Goal: Information Seeking & Learning: Obtain resource

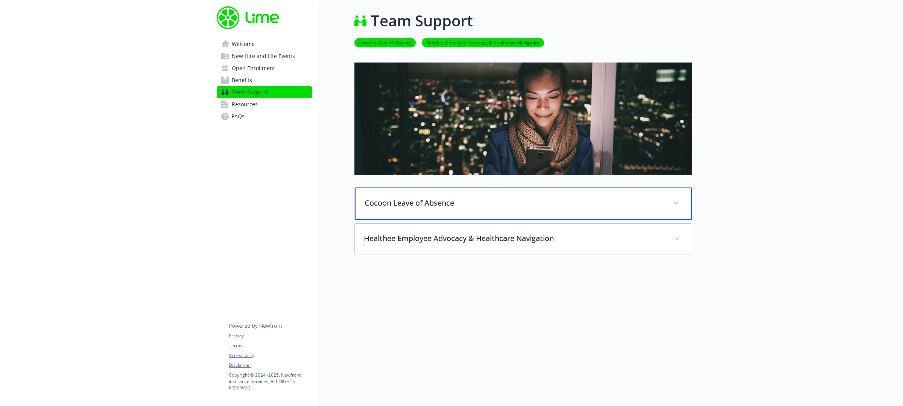
click at [465, 202] on p "Cocoon Leave of Absence" at bounding box center [515, 202] width 300 height 11
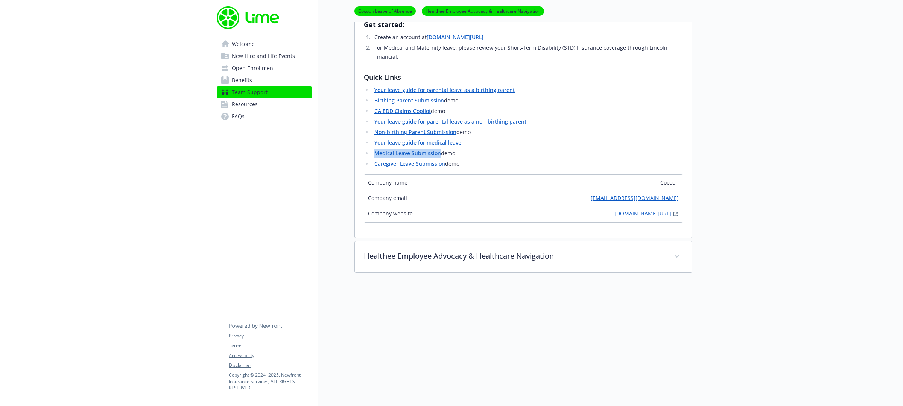
scroll to position [140, 0]
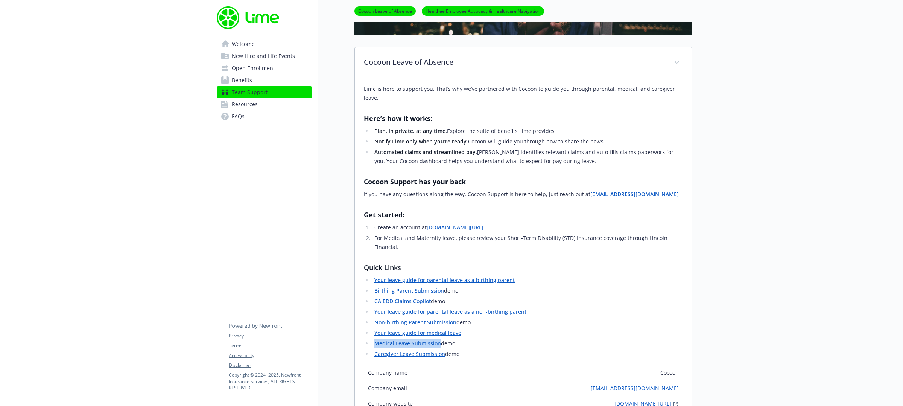
click at [253, 106] on span "Resources" at bounding box center [245, 104] width 26 height 12
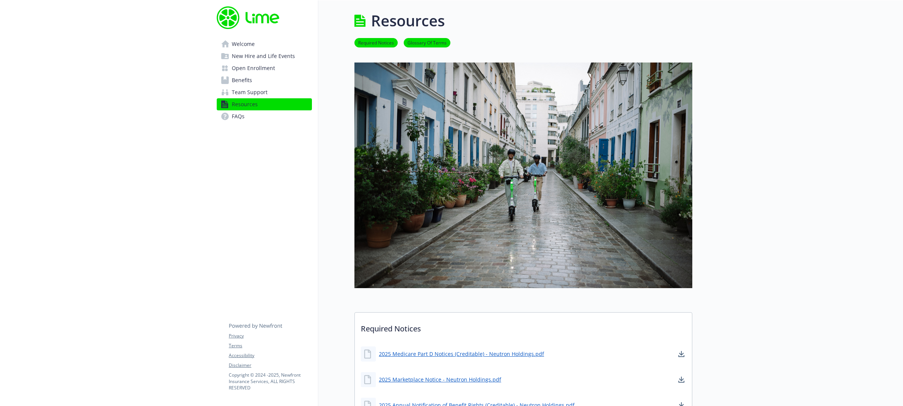
click at [237, 46] on span "Welcome" at bounding box center [243, 44] width 23 height 12
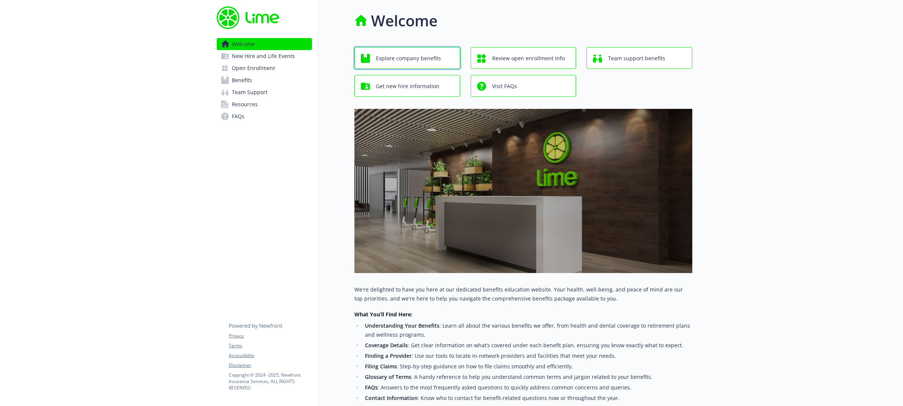
click at [424, 55] on span "Explore company benefits" at bounding box center [408, 58] width 65 height 14
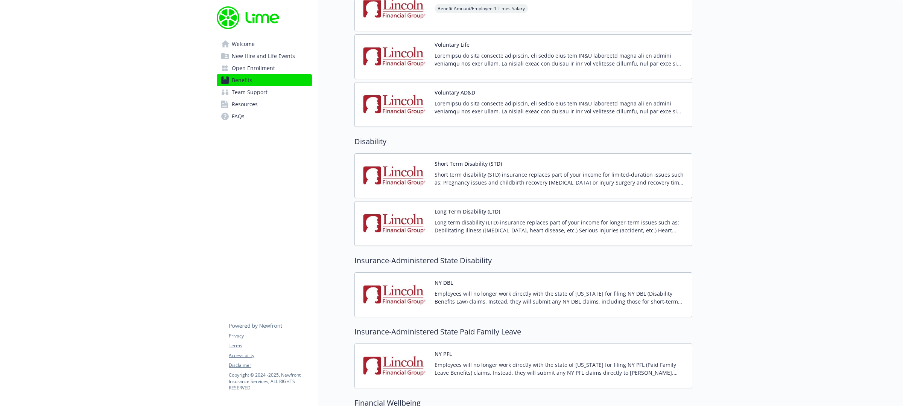
scroll to position [599, 0]
click at [424, 171] on img at bounding box center [395, 174] width 68 height 32
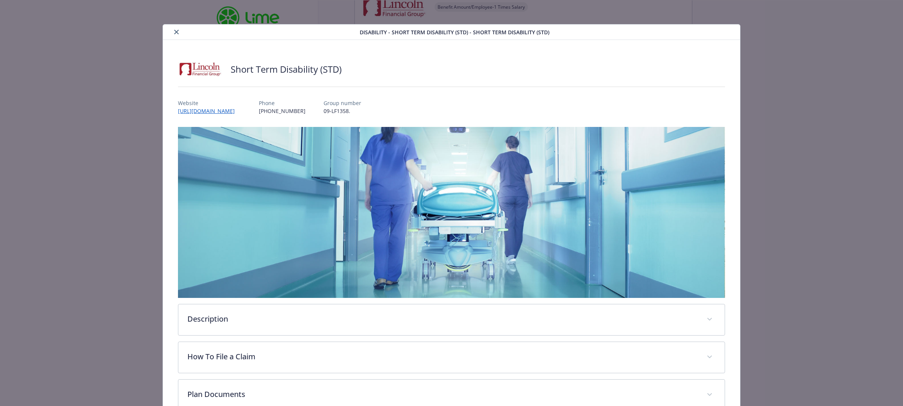
scroll to position [23, 0]
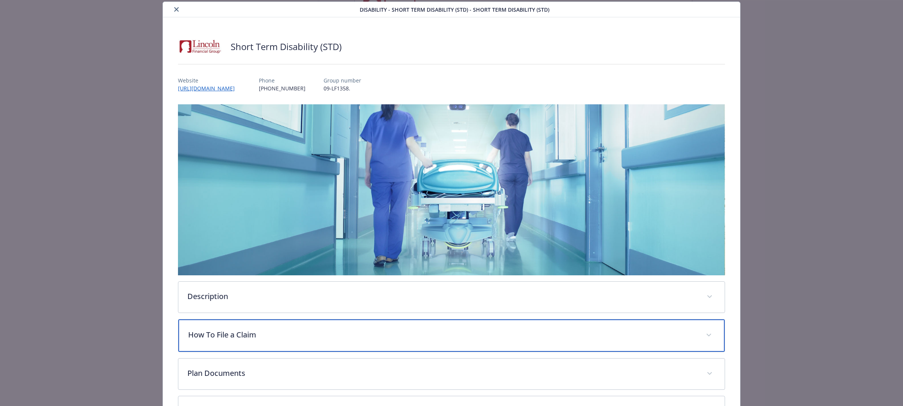
click at [262, 324] on div "How To File a Claim" at bounding box center [451, 335] width 546 height 32
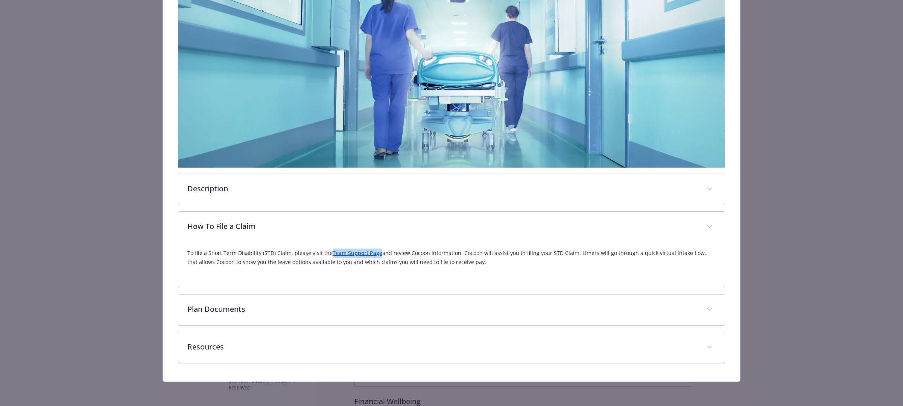
scroll to position [129, 0]
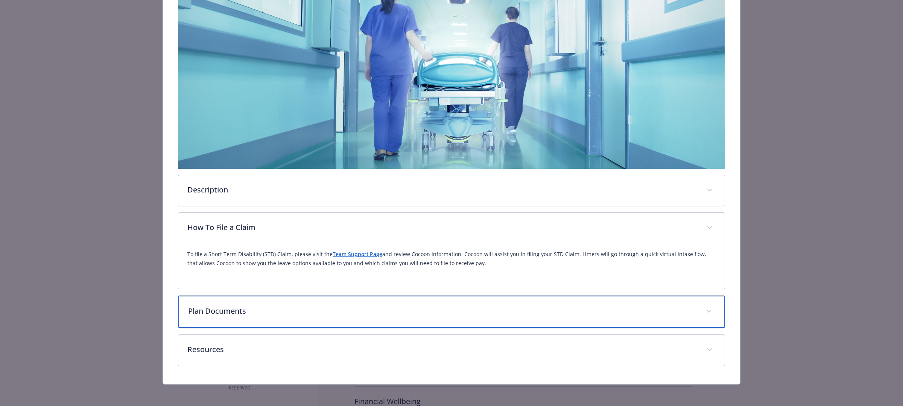
click at [380, 311] on p "Plan Documents" at bounding box center [442, 310] width 509 height 11
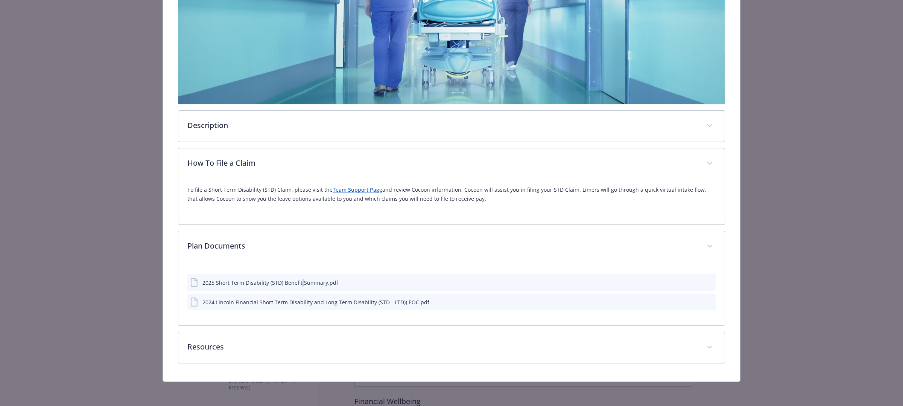
scroll to position [193, 0]
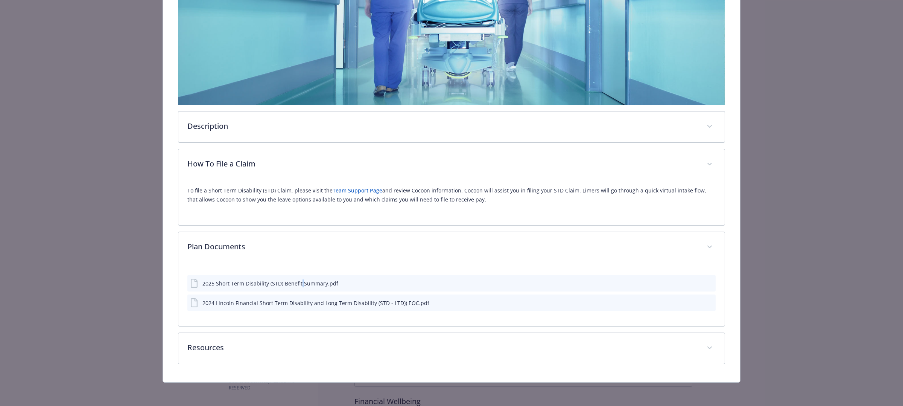
click at [693, 280] on icon "download file" at bounding box center [696, 283] width 6 height 6
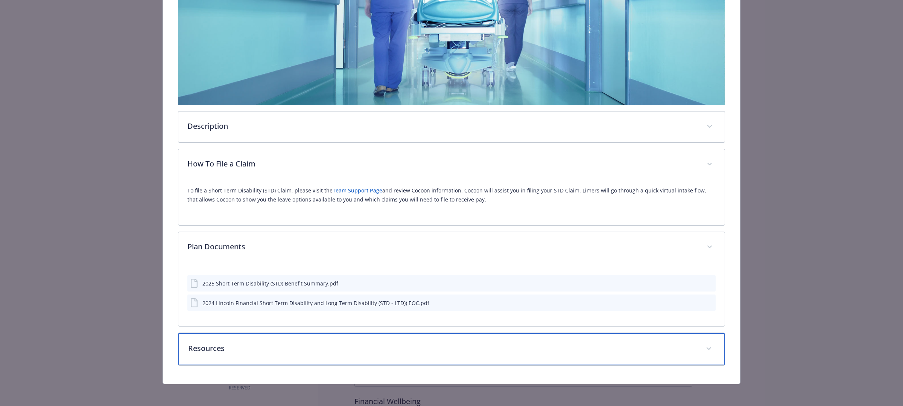
click at [336, 347] on p "Resources" at bounding box center [442, 347] width 509 height 11
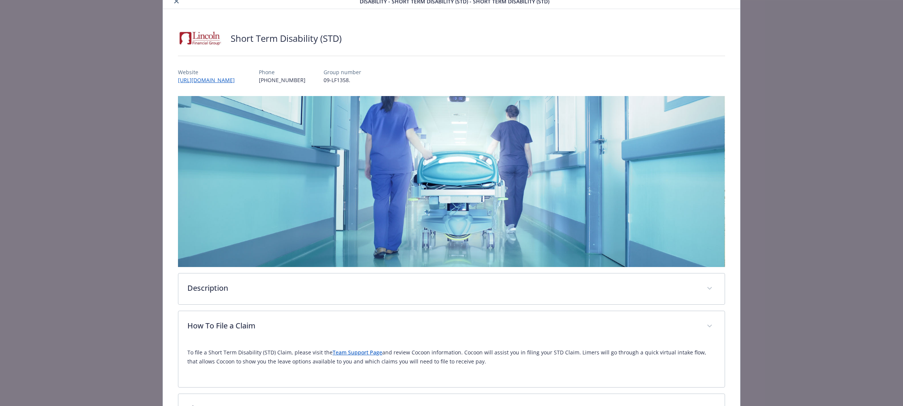
scroll to position [0, 0]
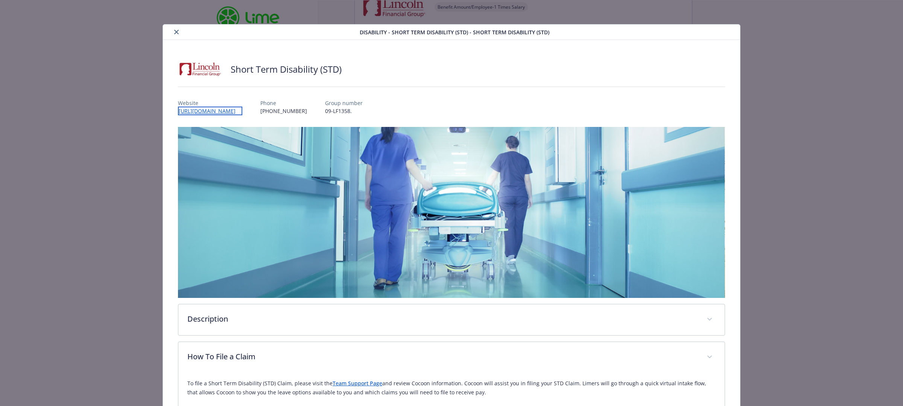
click at [208, 111] on link "[URL][DOMAIN_NAME]" at bounding box center [210, 110] width 64 height 9
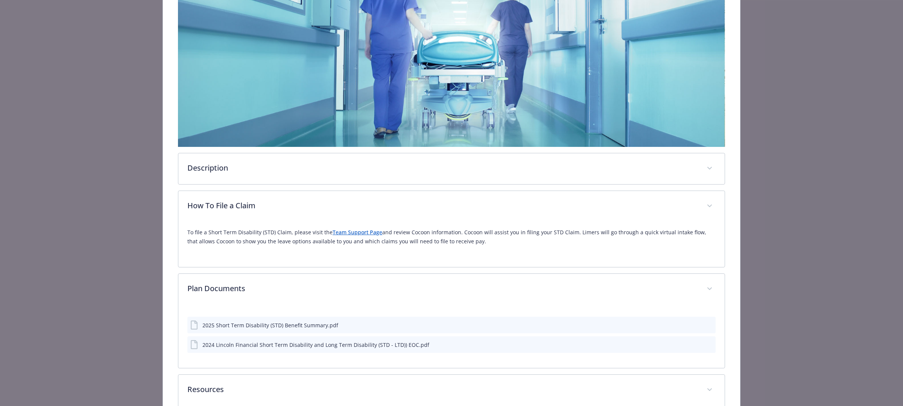
scroll to position [34, 0]
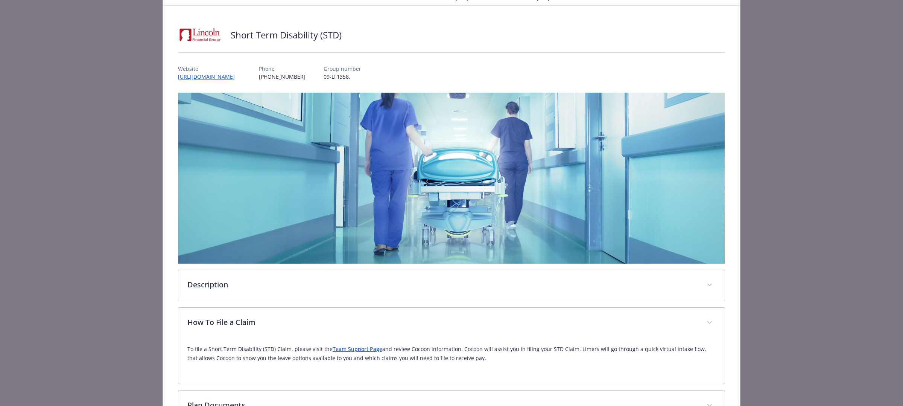
click at [339, 74] on p "09-LF1358." at bounding box center [343, 77] width 38 height 8
drag, startPoint x: 324, startPoint y: 75, endPoint x: 350, endPoint y: 78, distance: 25.7
click at [350, 78] on p "09-LF1358." at bounding box center [343, 77] width 38 height 8
copy p "09-LF1358"
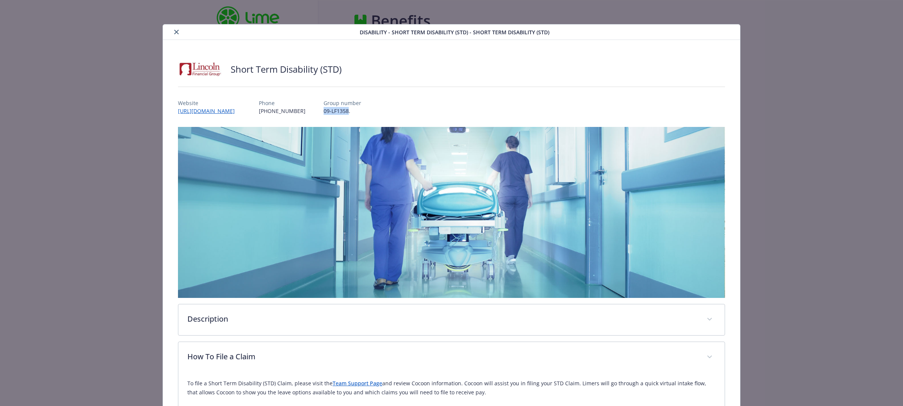
scroll to position [34, 0]
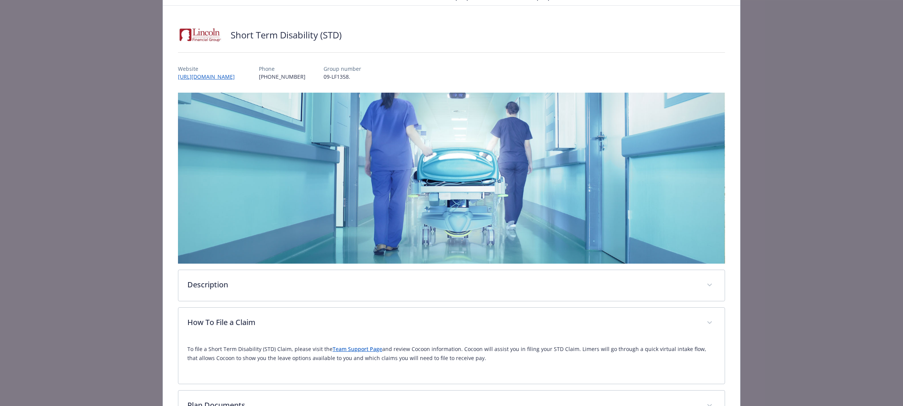
click at [300, 70] on p "Phone" at bounding box center [282, 69] width 47 height 8
drag, startPoint x: 322, startPoint y: 68, endPoint x: 355, endPoint y: 74, distance: 34.1
click at [355, 74] on div "Website https://MyLincolnPortal.com Phone (833) 261-3816 Group number 09-LF1358." at bounding box center [451, 70] width 547 height 22
copy div "Group number 09-LF1358."
drag, startPoint x: 309, startPoint y: 78, endPoint x: 270, endPoint y: 69, distance: 39.5
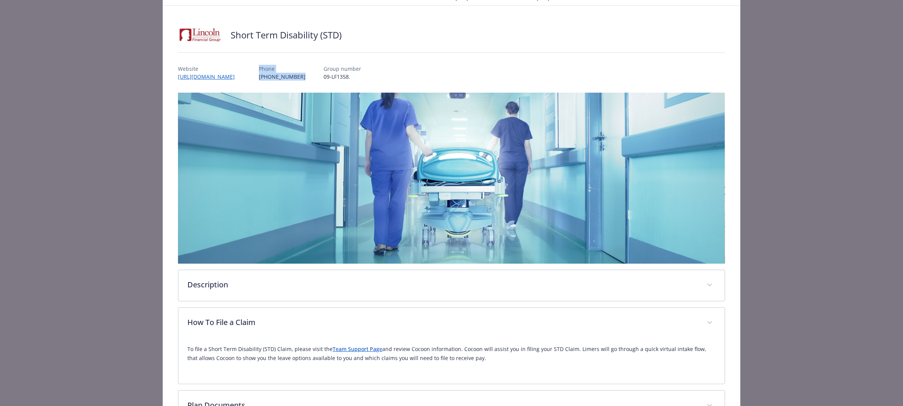
click at [270, 69] on div "Website https://MyLincolnPortal.com Phone (833) 261-3816 Group number 09-LF1358." at bounding box center [451, 70] width 547 height 22
copy div "Phone (833) 261-3816"
drag, startPoint x: 177, startPoint y: 67, endPoint x: 252, endPoint y: 73, distance: 75.8
click at [252, 73] on div "Website https://MyLincolnPortal.com Phone (833) 261-3816 Group number 09-LF1358." at bounding box center [451, 70] width 547 height 22
copy div "Website https://MyLincolnPortal.com"
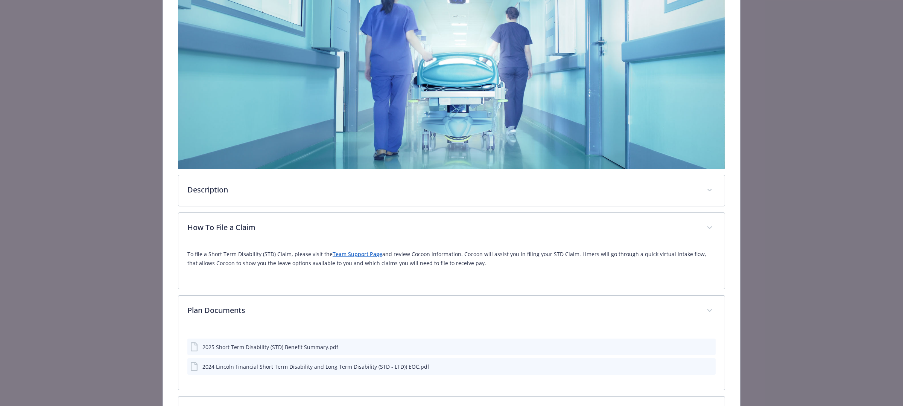
scroll to position [236, 0]
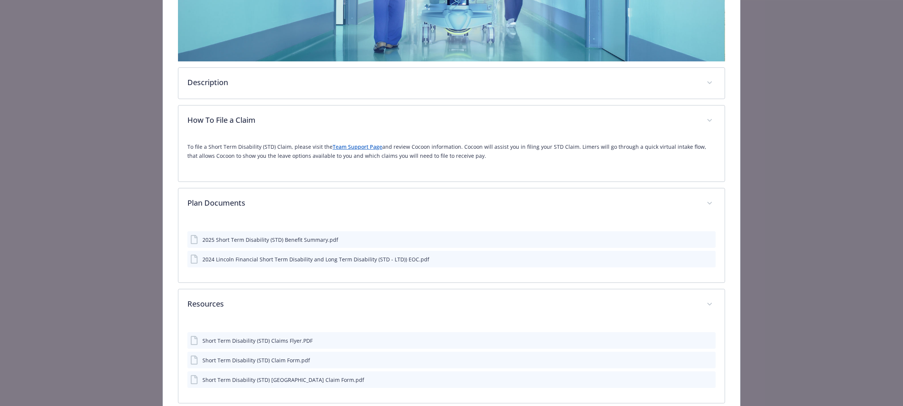
click at [200, 240] on div "2025 Short Term Disability (STD) Benefit Summary.pdf" at bounding box center [264, 239] width 148 height 9
